Goal: Information Seeking & Learning: Learn about a topic

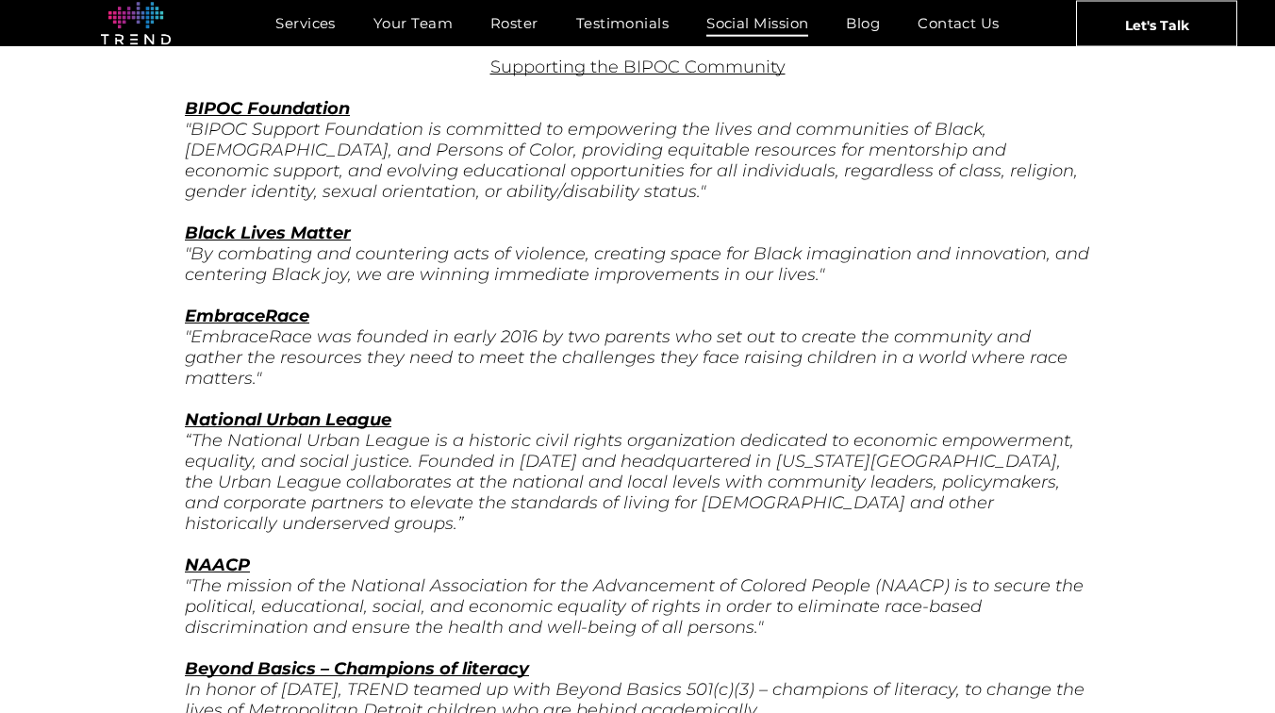
scroll to position [2882, 0]
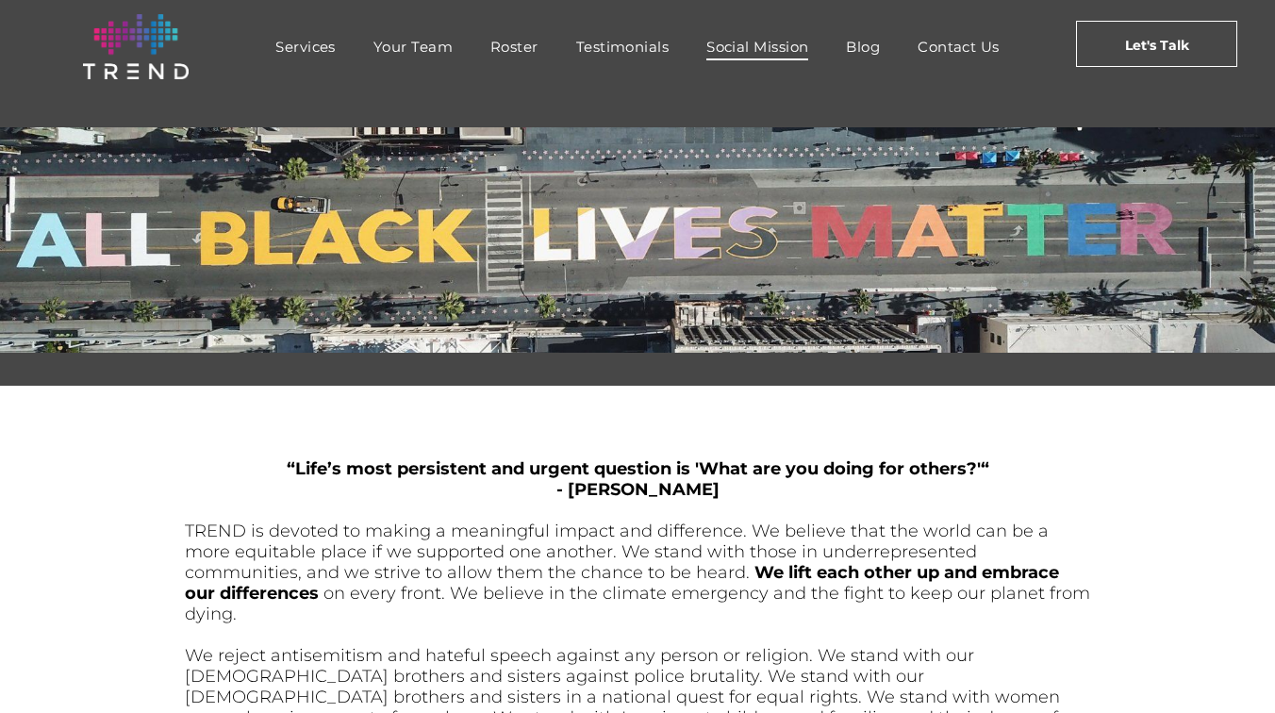
click at [164, 50] on img at bounding box center [136, 46] width 106 height 65
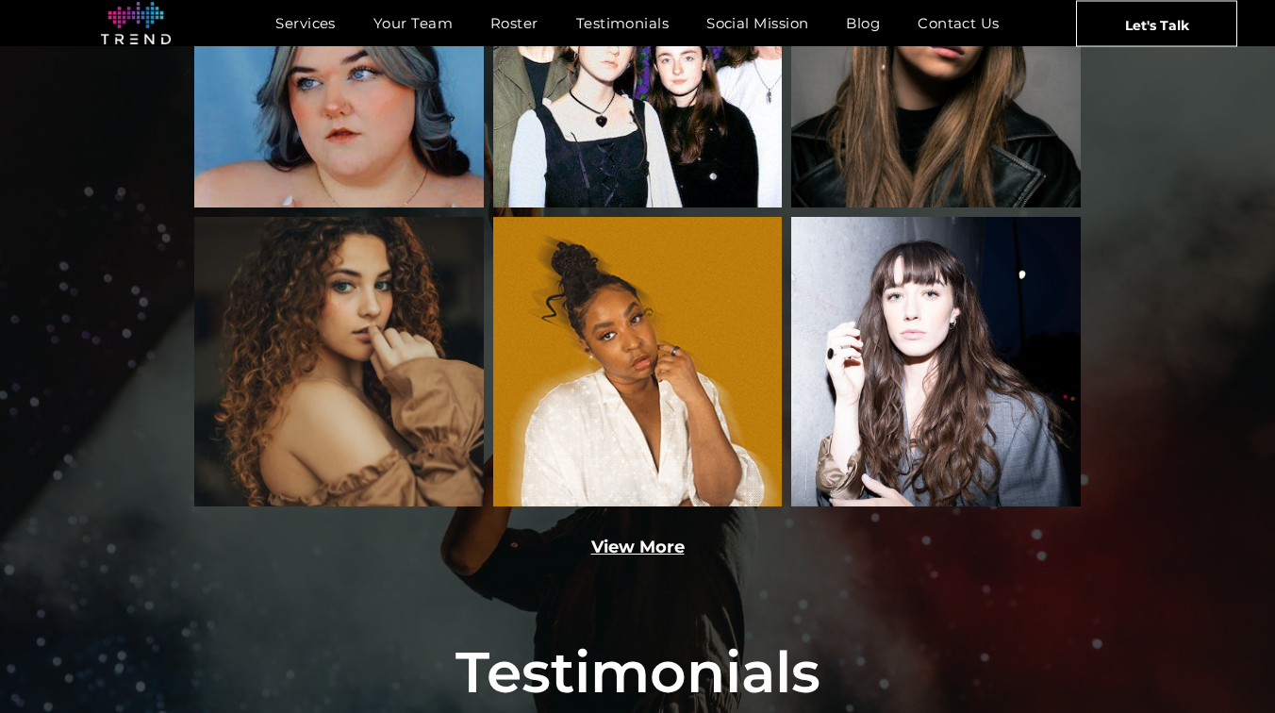
scroll to position [2586, 0]
